Goal: Find specific page/section: Find specific page/section

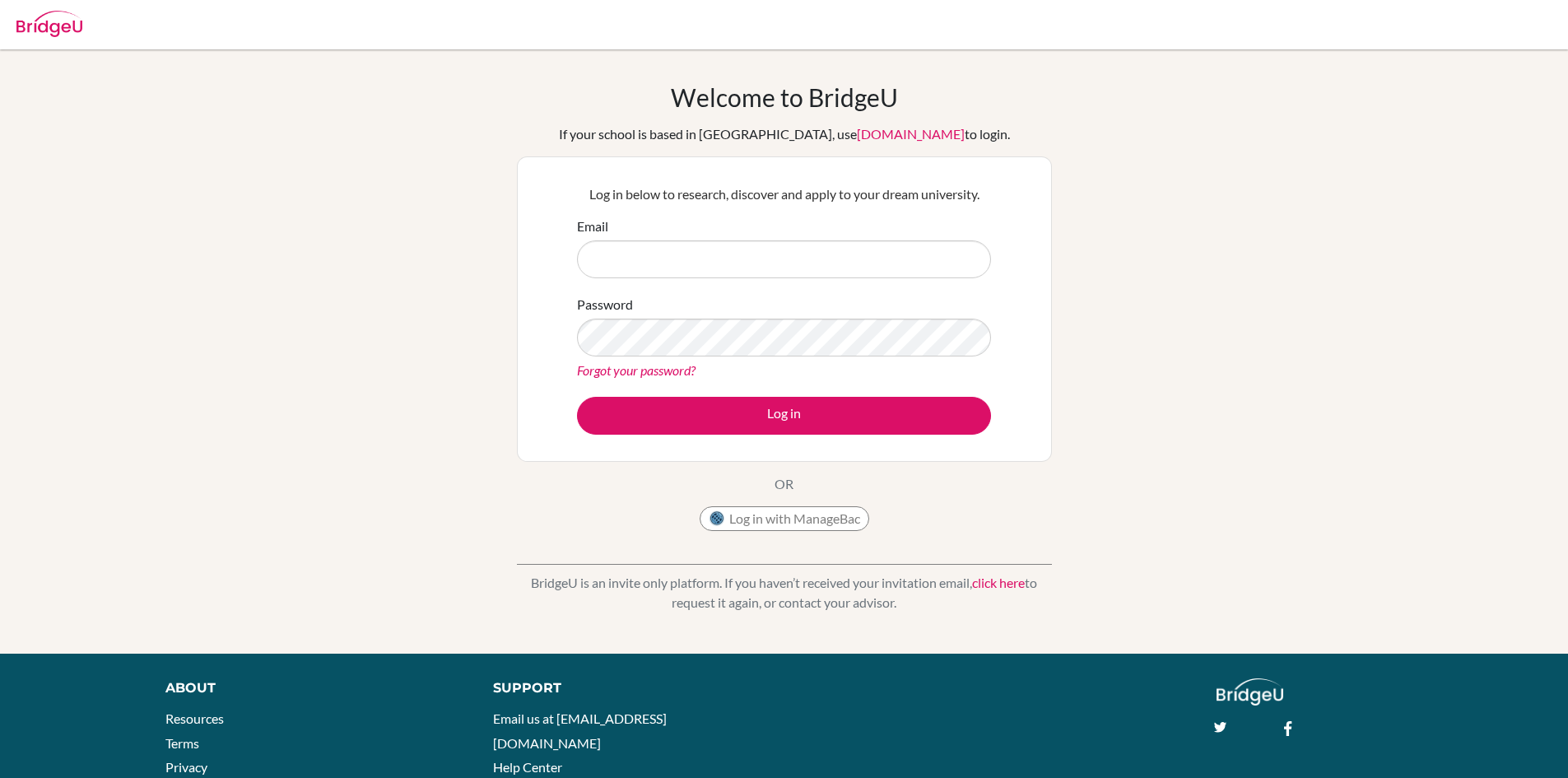
click at [577, 397] on button "Log in" at bounding box center [784, 415] width 414 height 38
click at [674, 260] on input "Email" at bounding box center [784, 258] width 414 height 38
type input "monighanhw@stahs.org.uk"
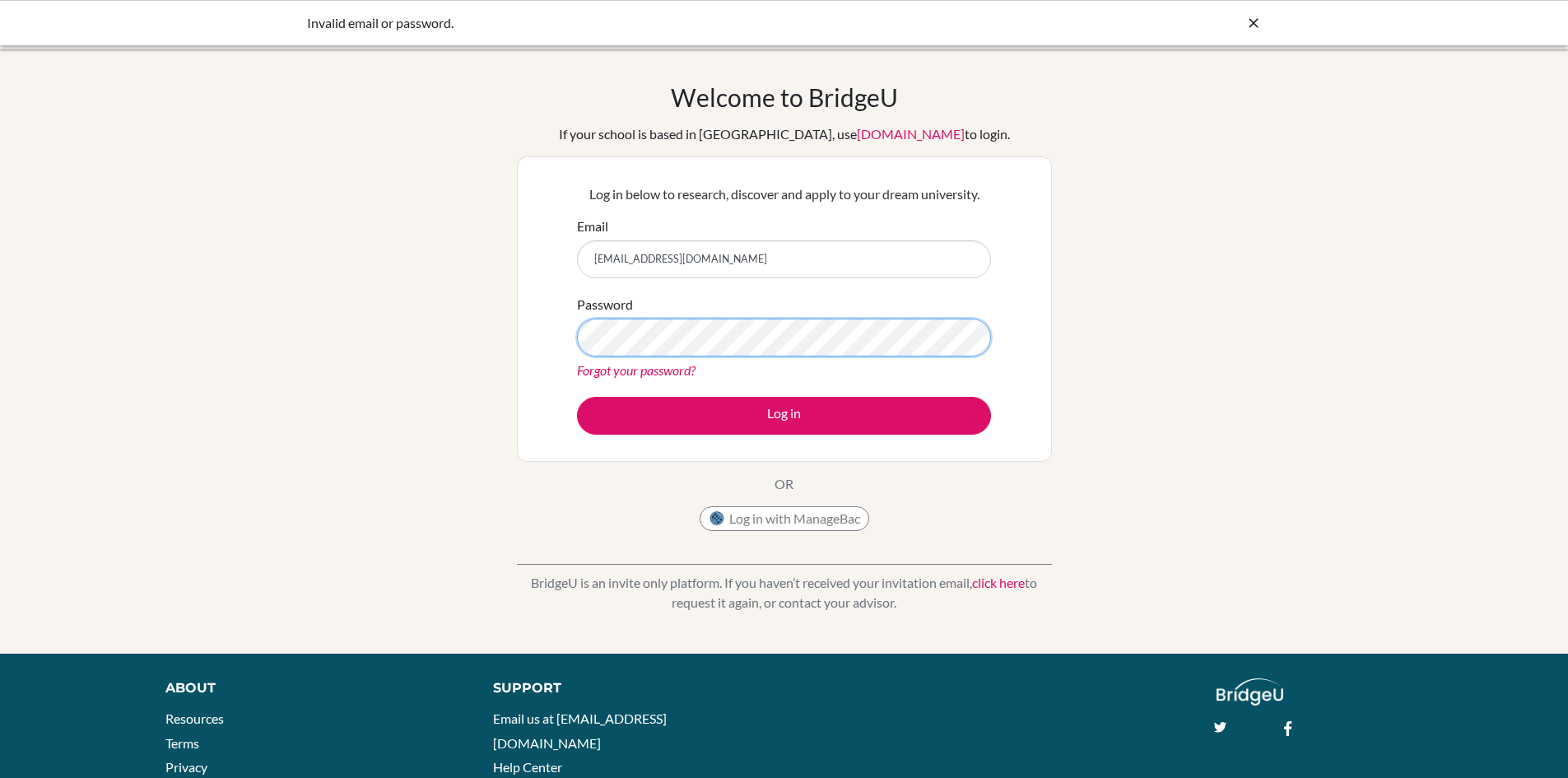
click at [577, 397] on button "Log in" at bounding box center [784, 415] width 414 height 38
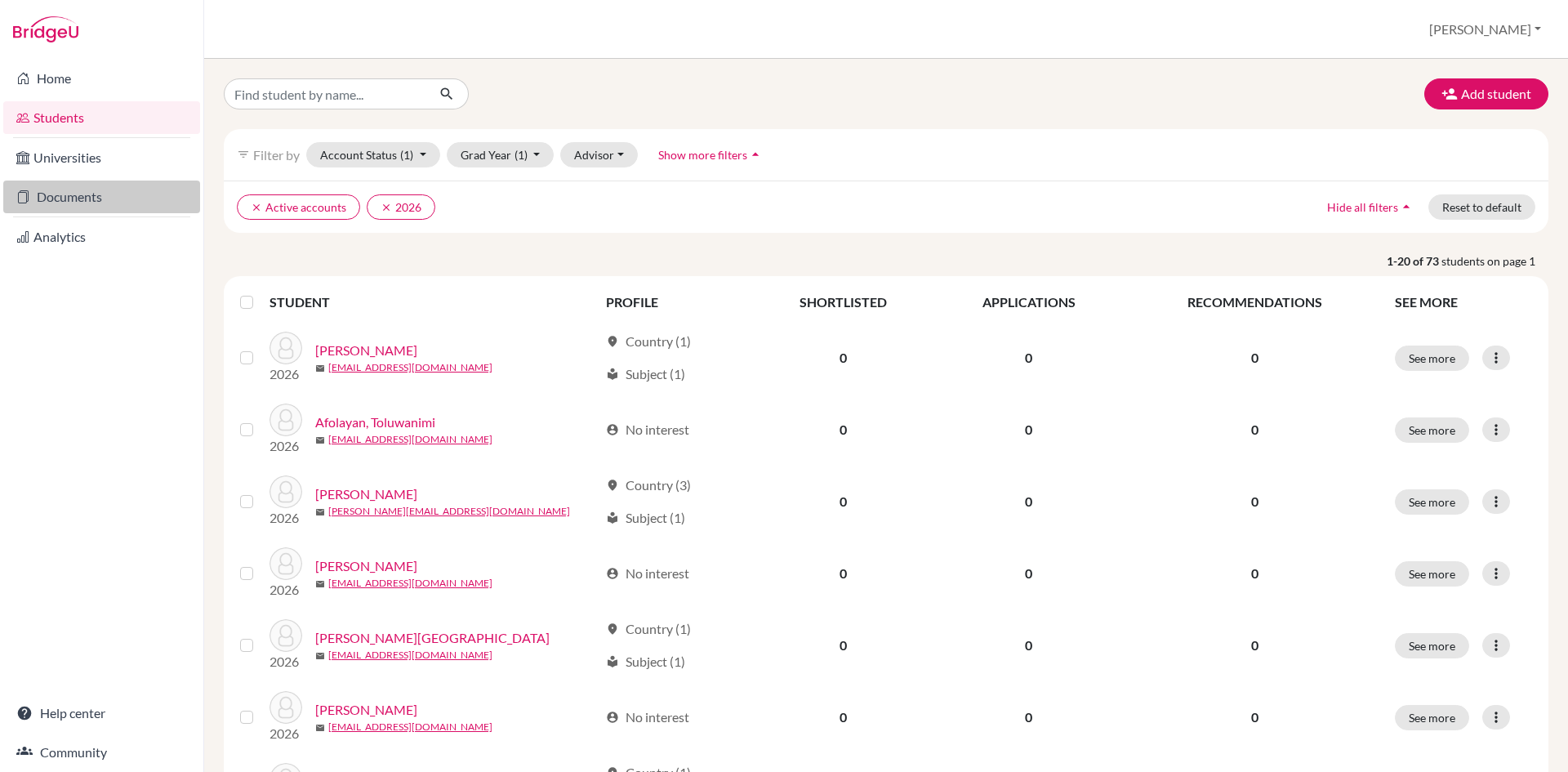
click at [75, 204] on link "Documents" at bounding box center [102, 197] width 197 height 33
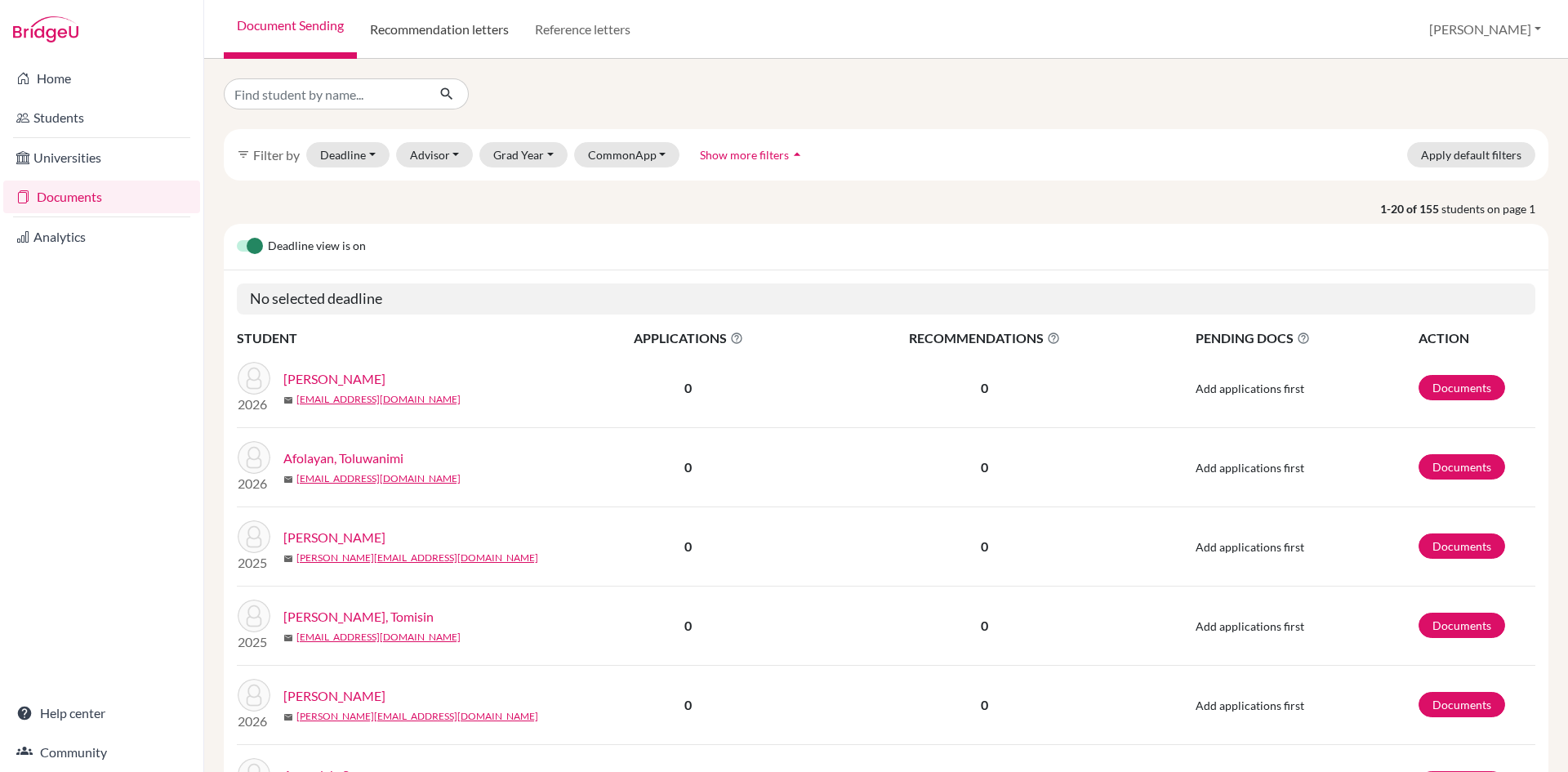
click at [427, 22] on link "Recommendation letters" at bounding box center [439, 29] width 165 height 59
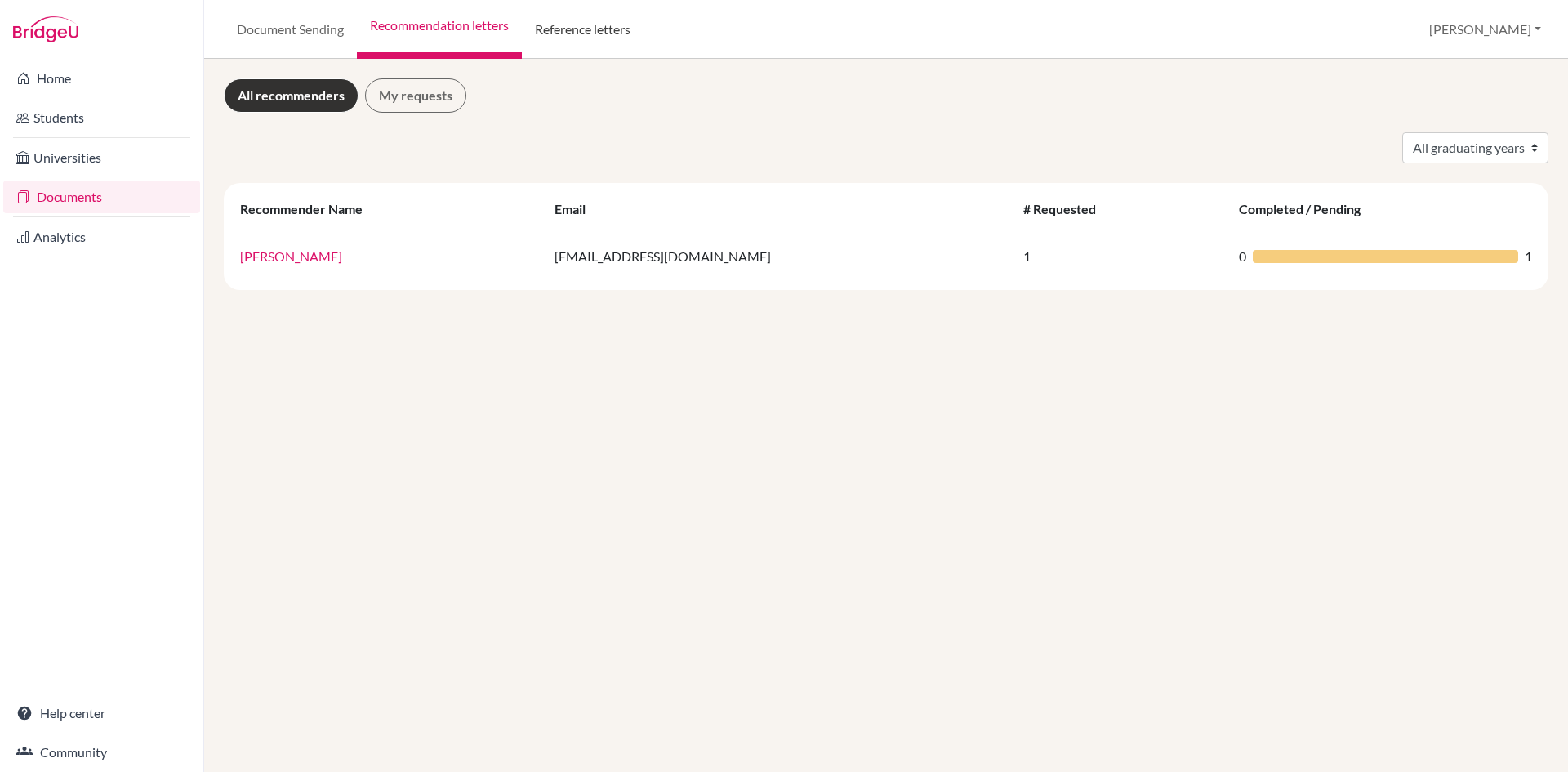
click at [618, 35] on link "Reference letters" at bounding box center [583, 29] width 122 height 59
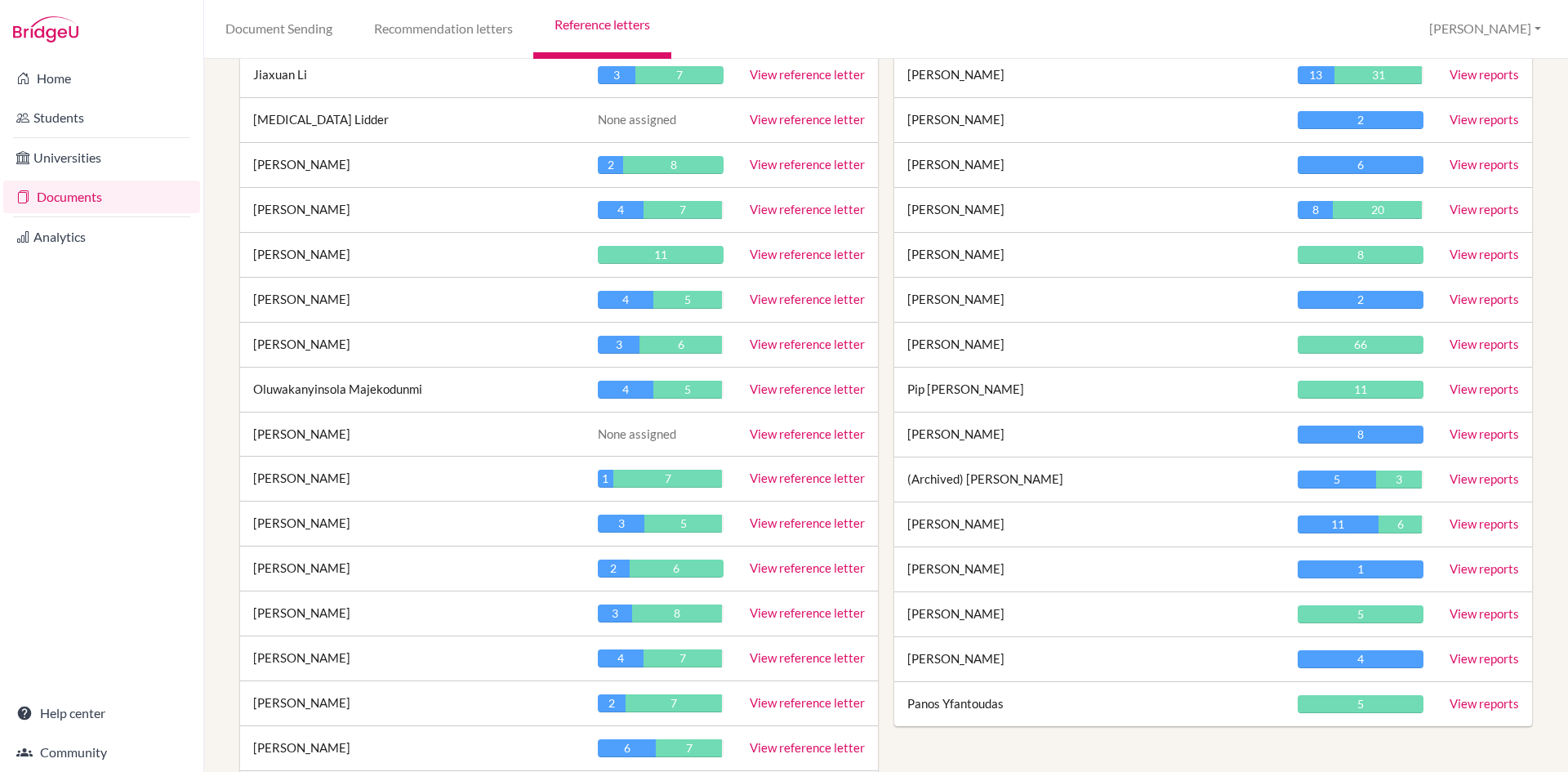
scroll to position [3839, 0]
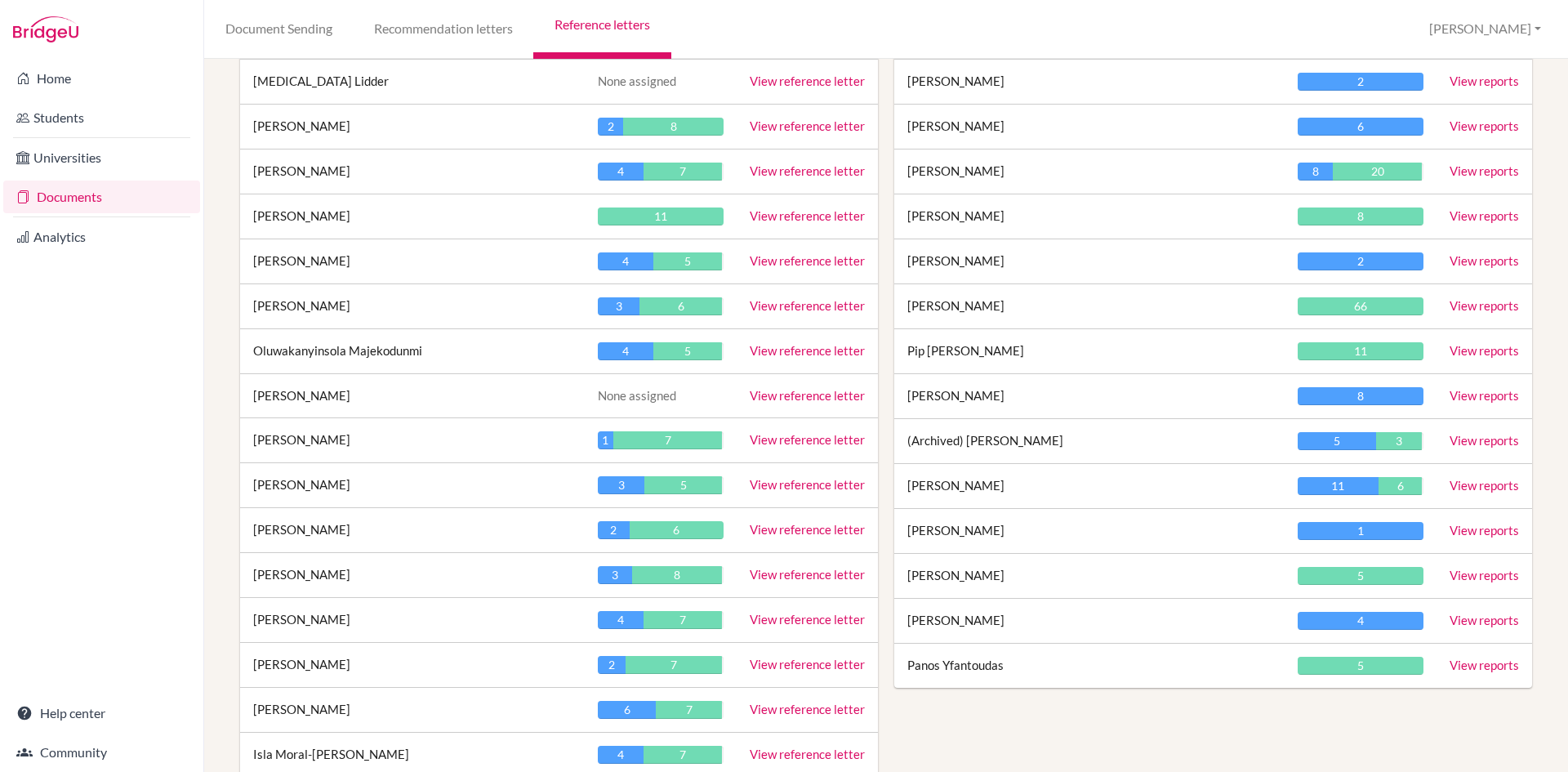
click at [759, 566] on link "View reference letter" at bounding box center [807, 574] width 115 height 15
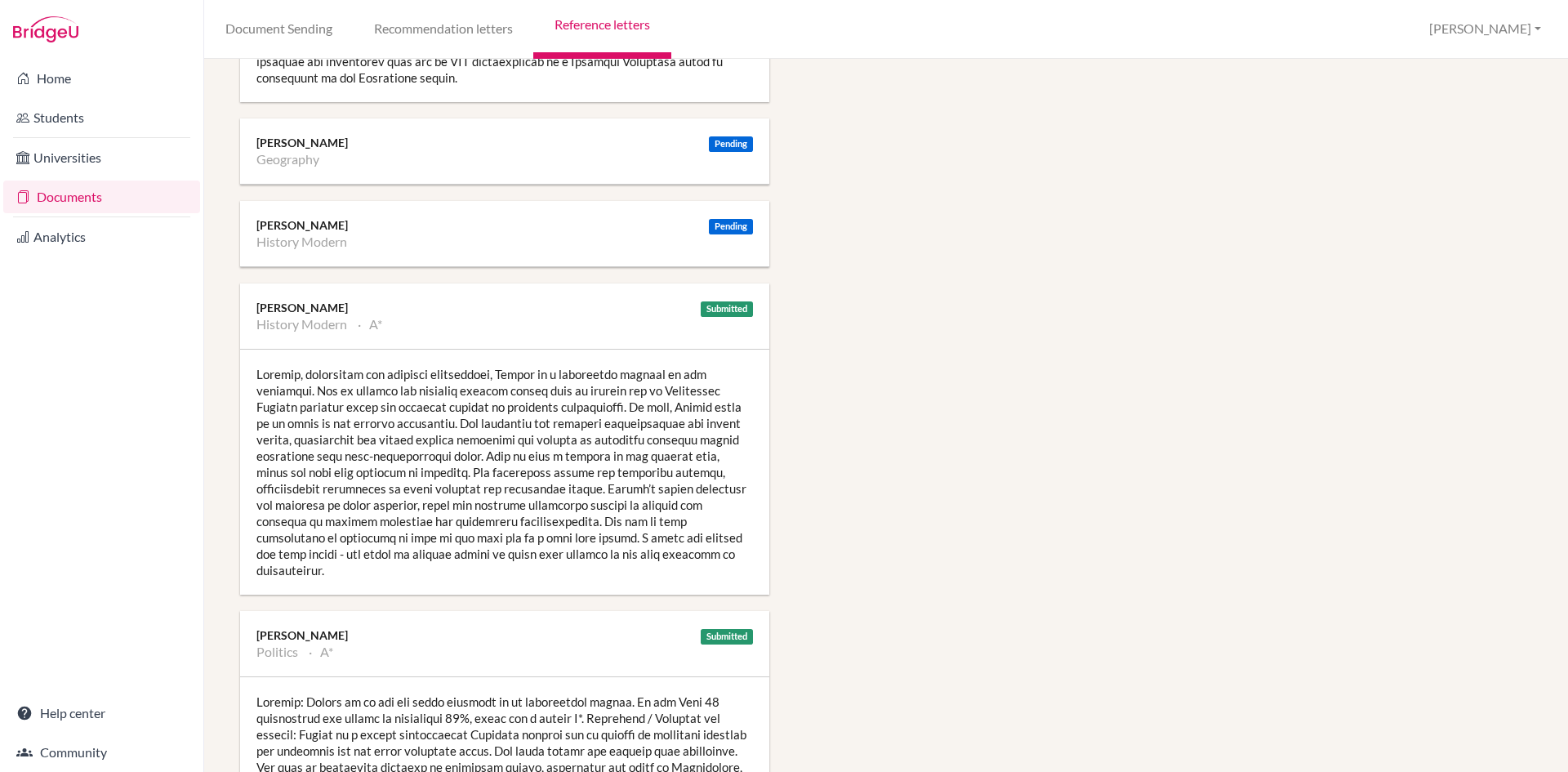
scroll to position [2124, 0]
